Goal: Transaction & Acquisition: Purchase product/service

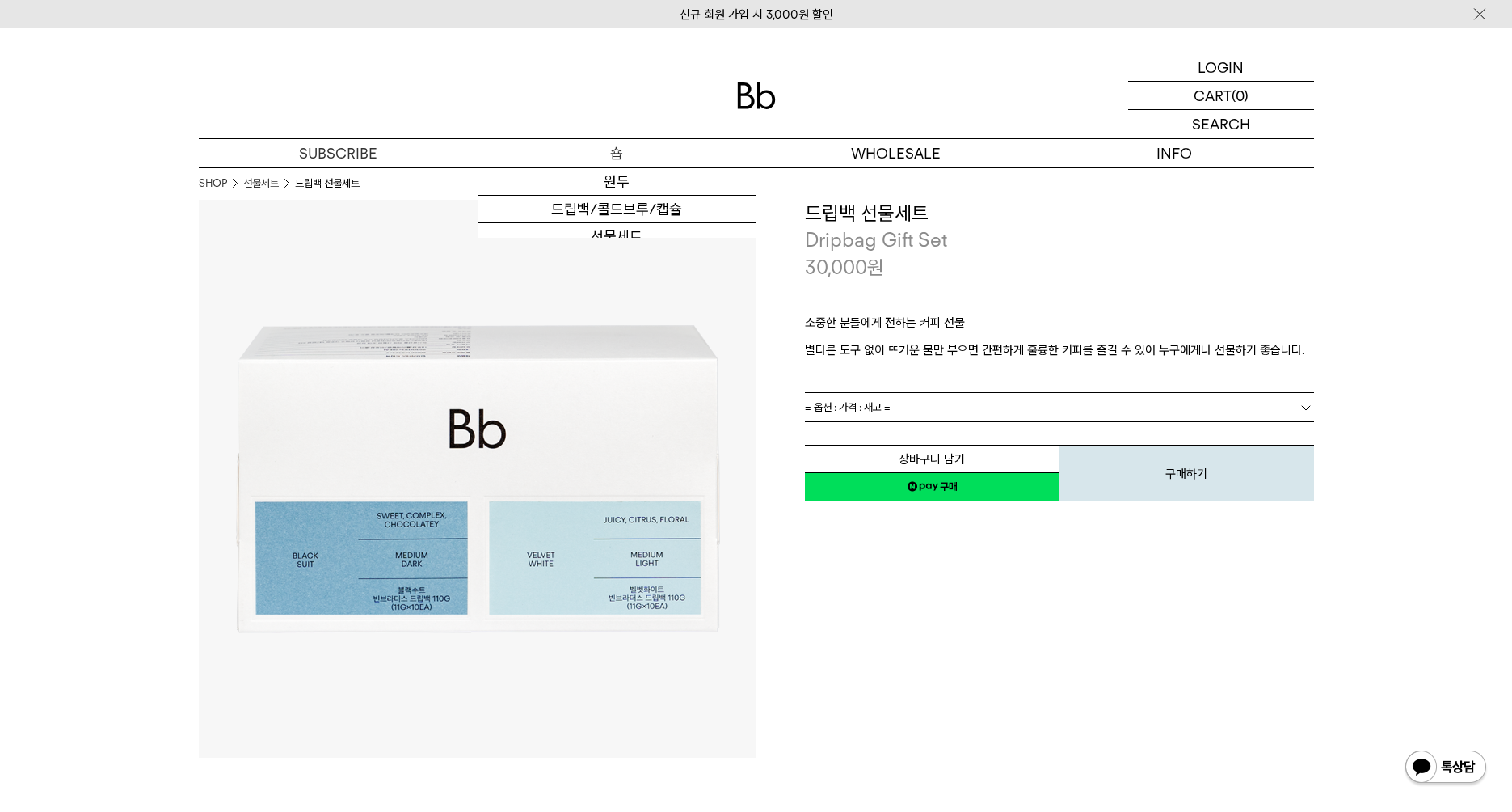
click at [650, 148] on p "숍" at bounding box center [617, 153] width 279 height 28
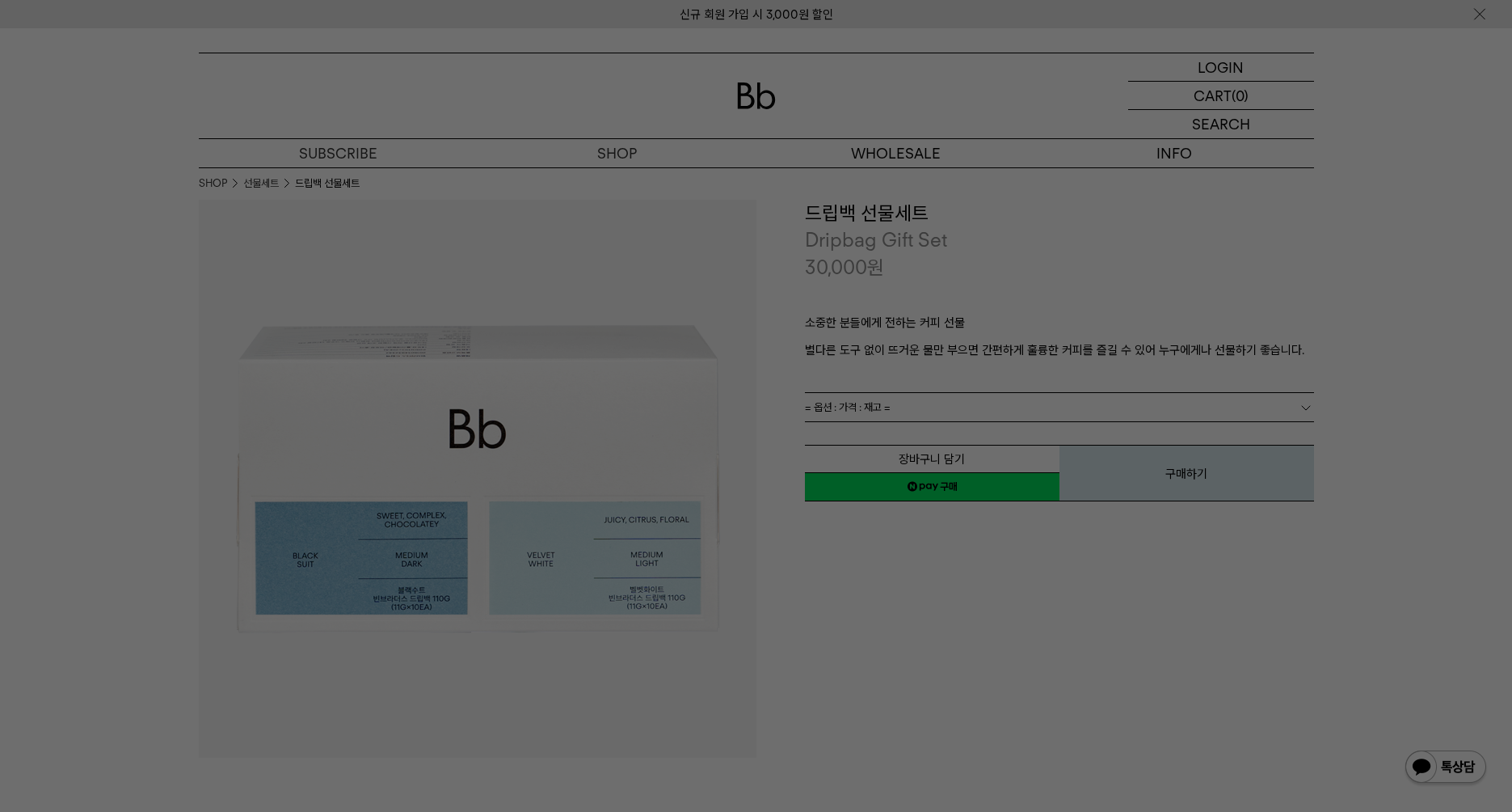
click at [1482, 258] on div at bounding box center [756, 406] width 1512 height 812
